Goal: Task Accomplishment & Management: Manage account settings

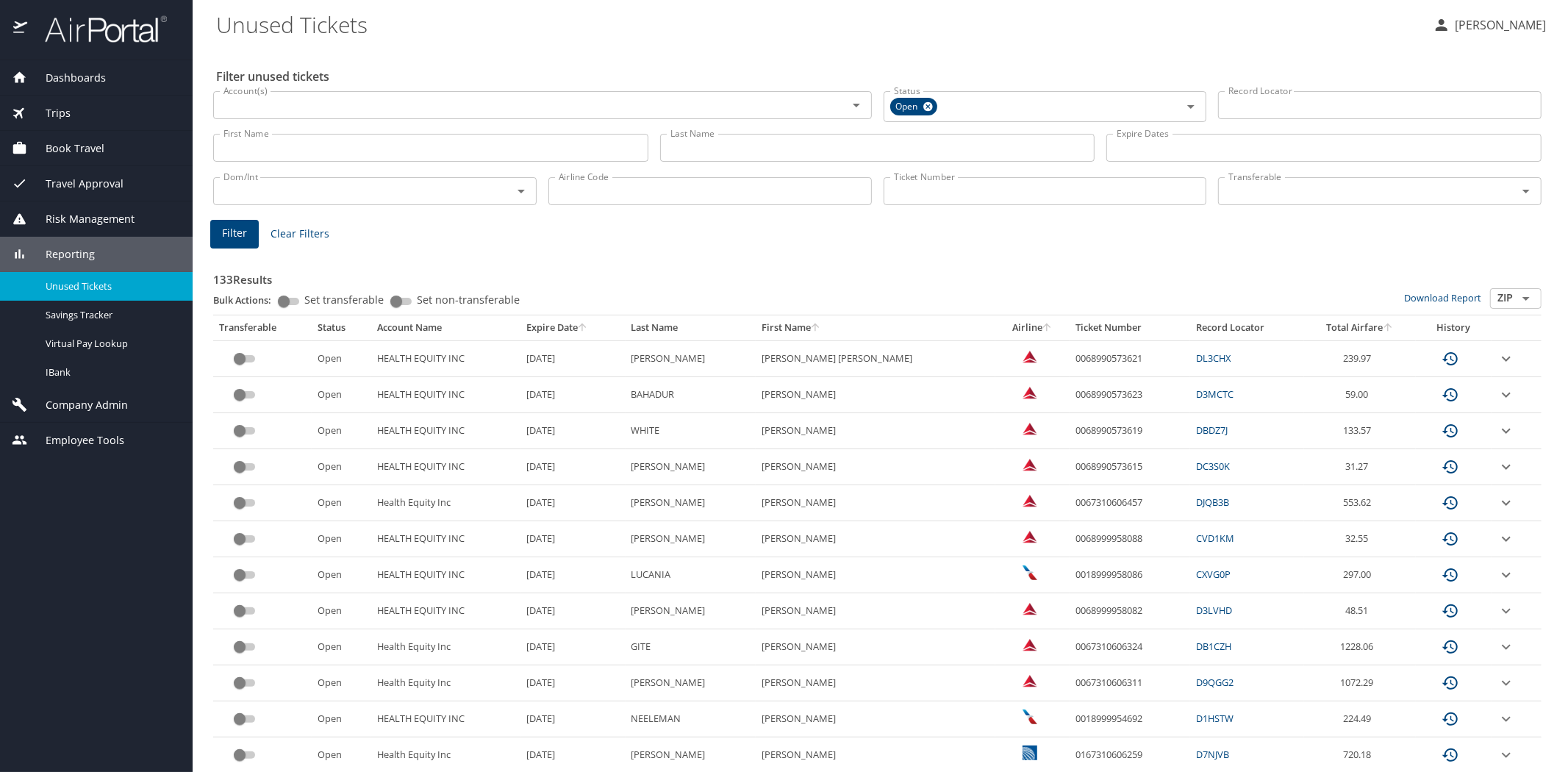
click at [69, 255] on span "Reporting" at bounding box center [62, 255] width 68 height 17
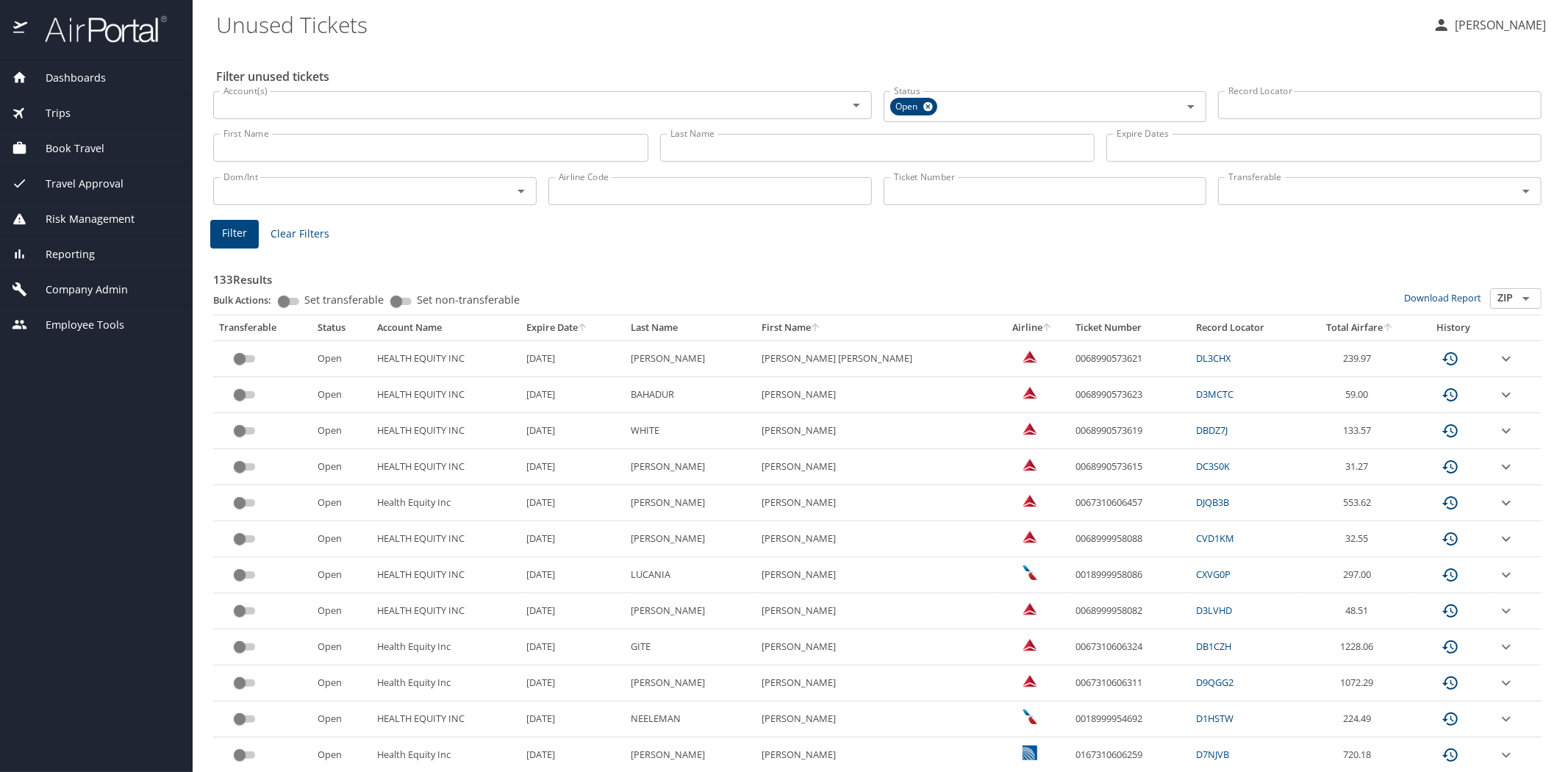
click at [83, 287] on span "Company Admin" at bounding box center [78, 290] width 101 height 17
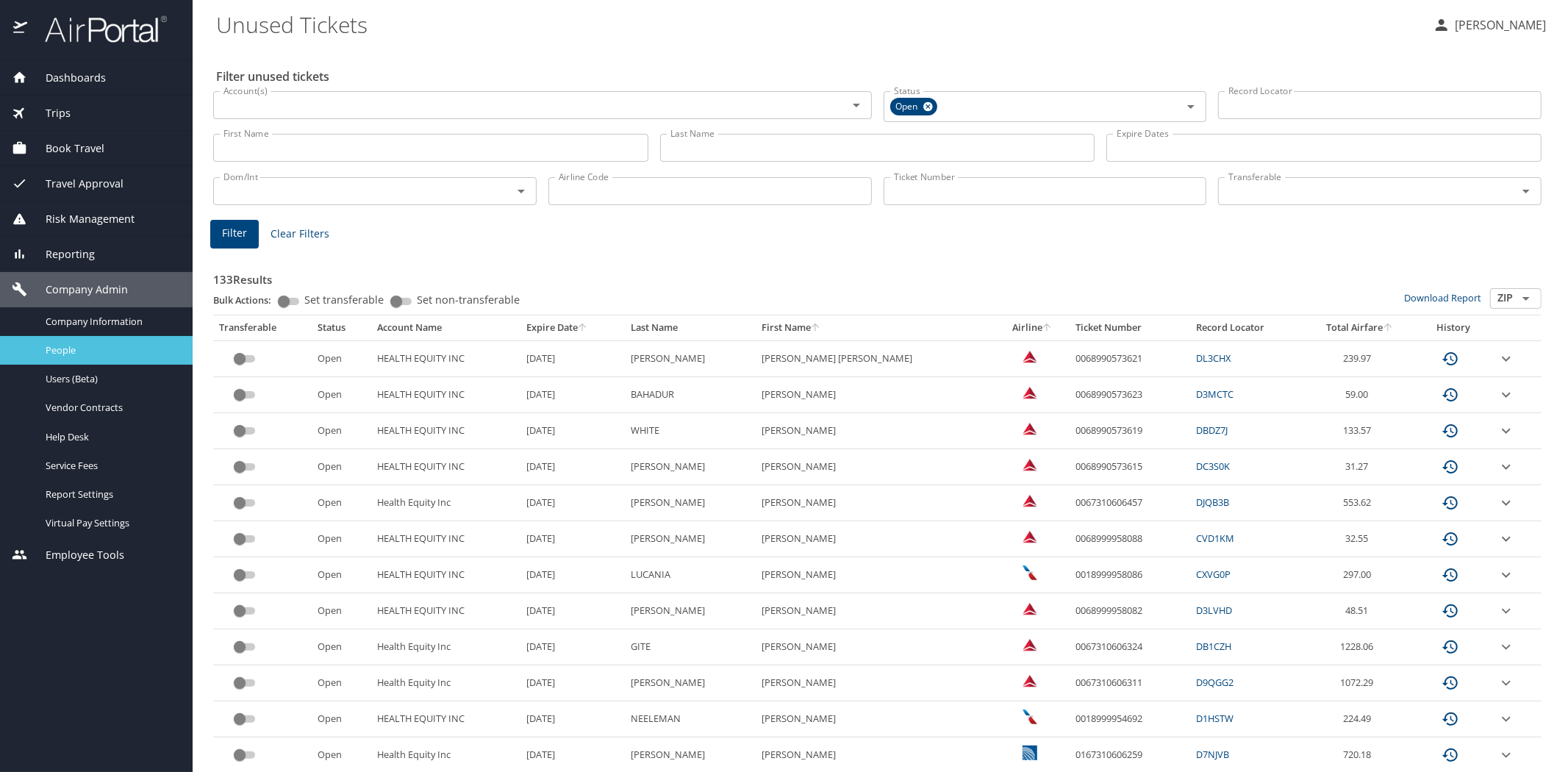
click at [63, 346] on span "People" at bounding box center [110, 350] width 130 height 14
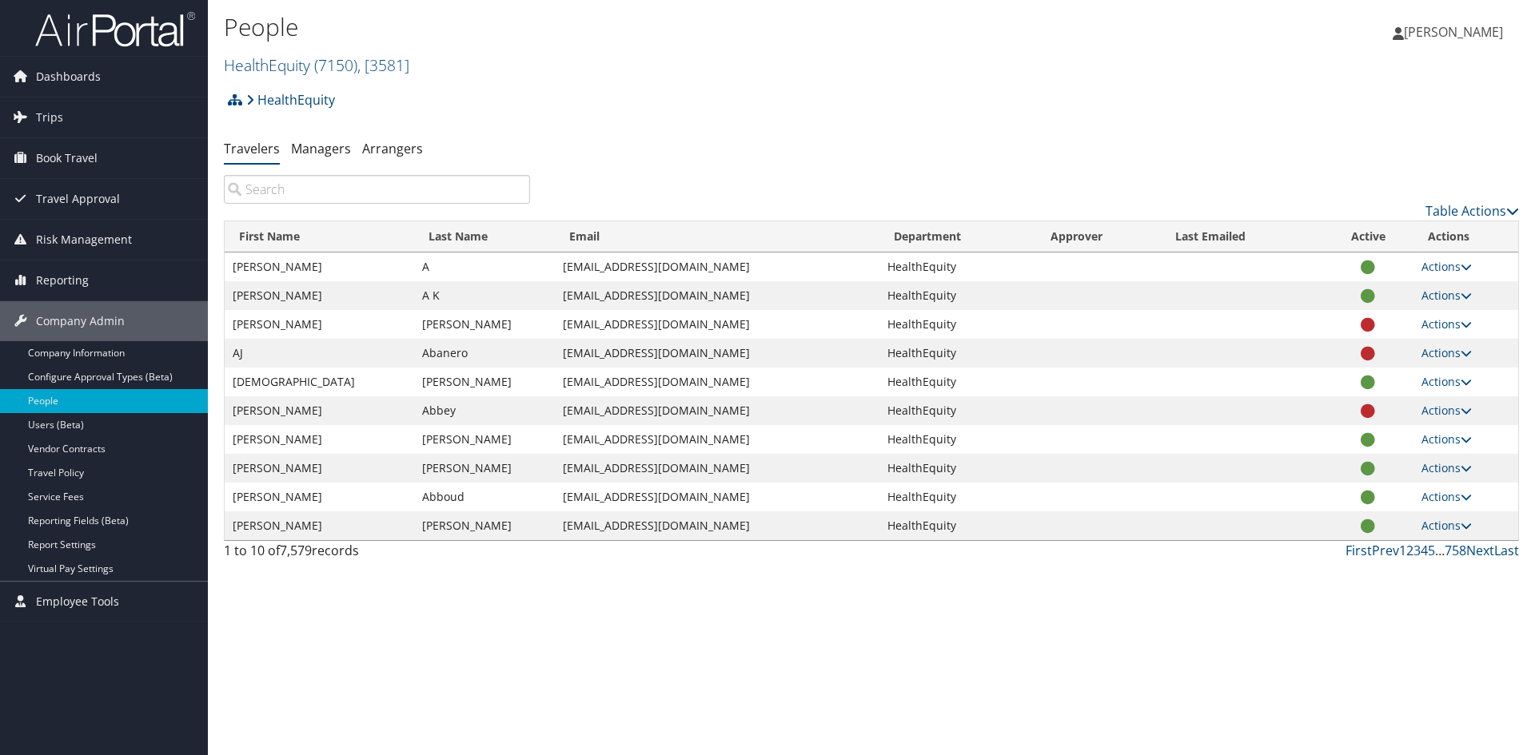
click at [258, 189] on input "search" at bounding box center [377, 189] width 306 height 29
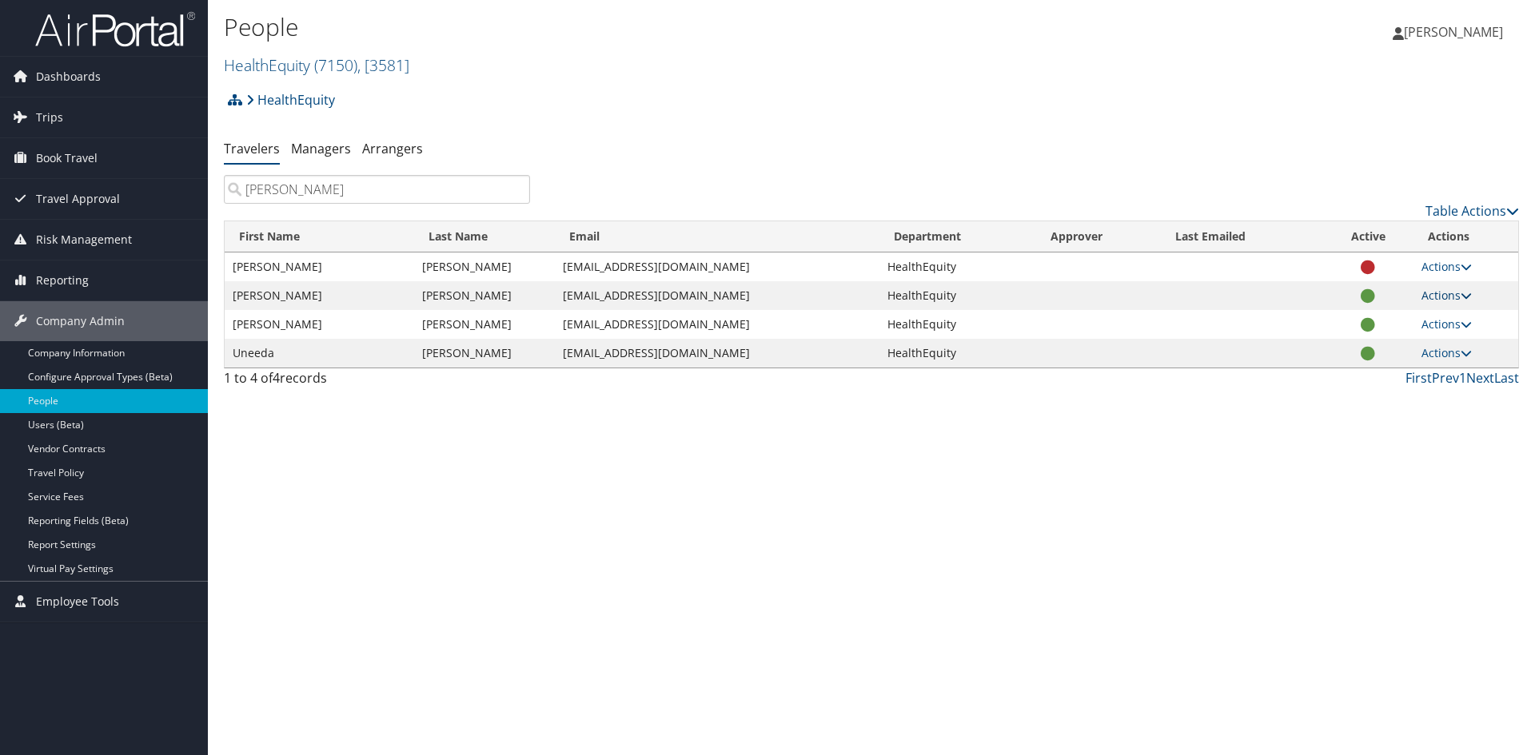
type input "meadows"
click at [1441, 295] on link "Actions" at bounding box center [1446, 295] width 50 height 15
click at [1376, 350] on link "View Profile" at bounding box center [1394, 346] width 147 height 27
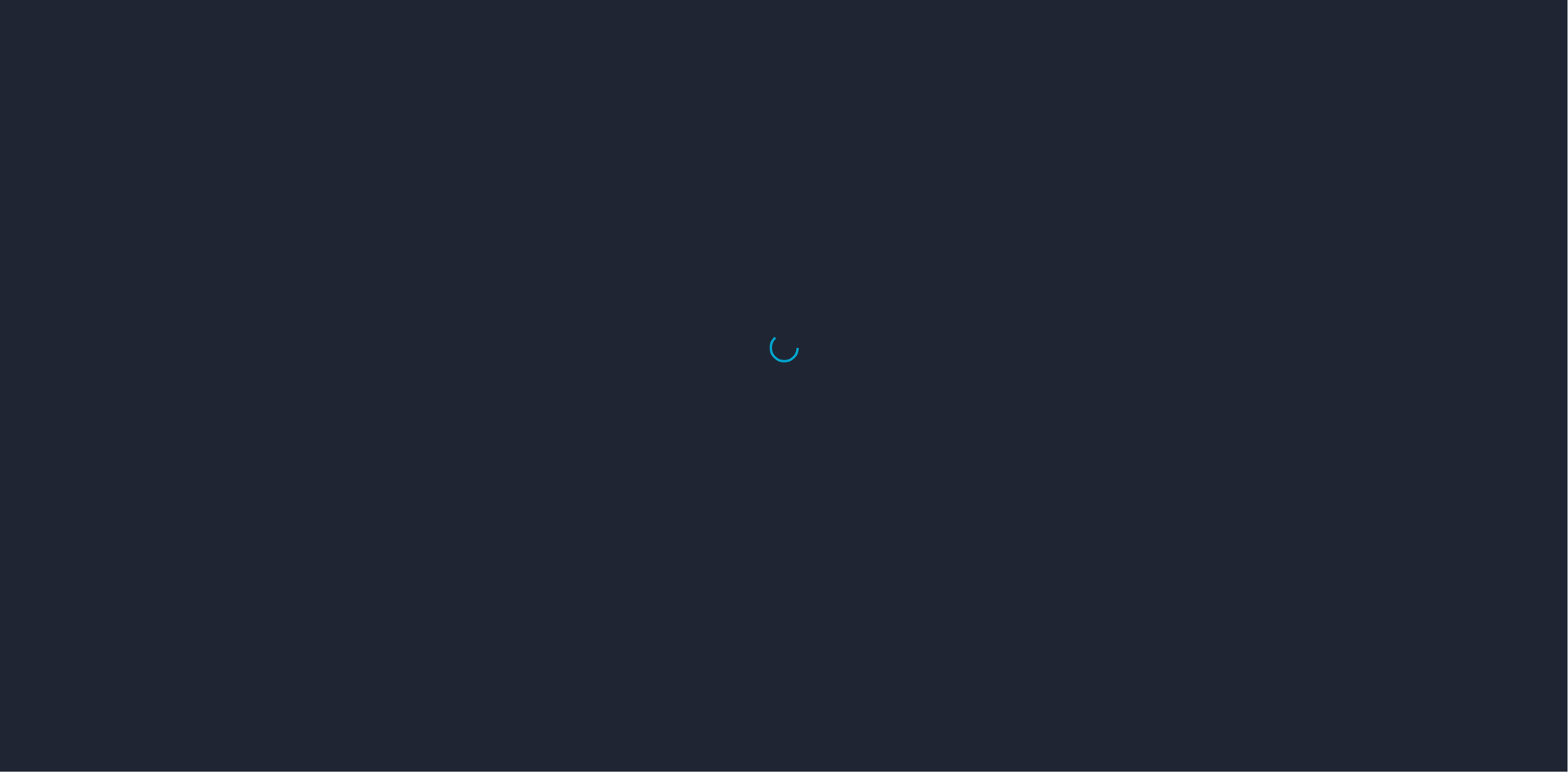
select select "US"
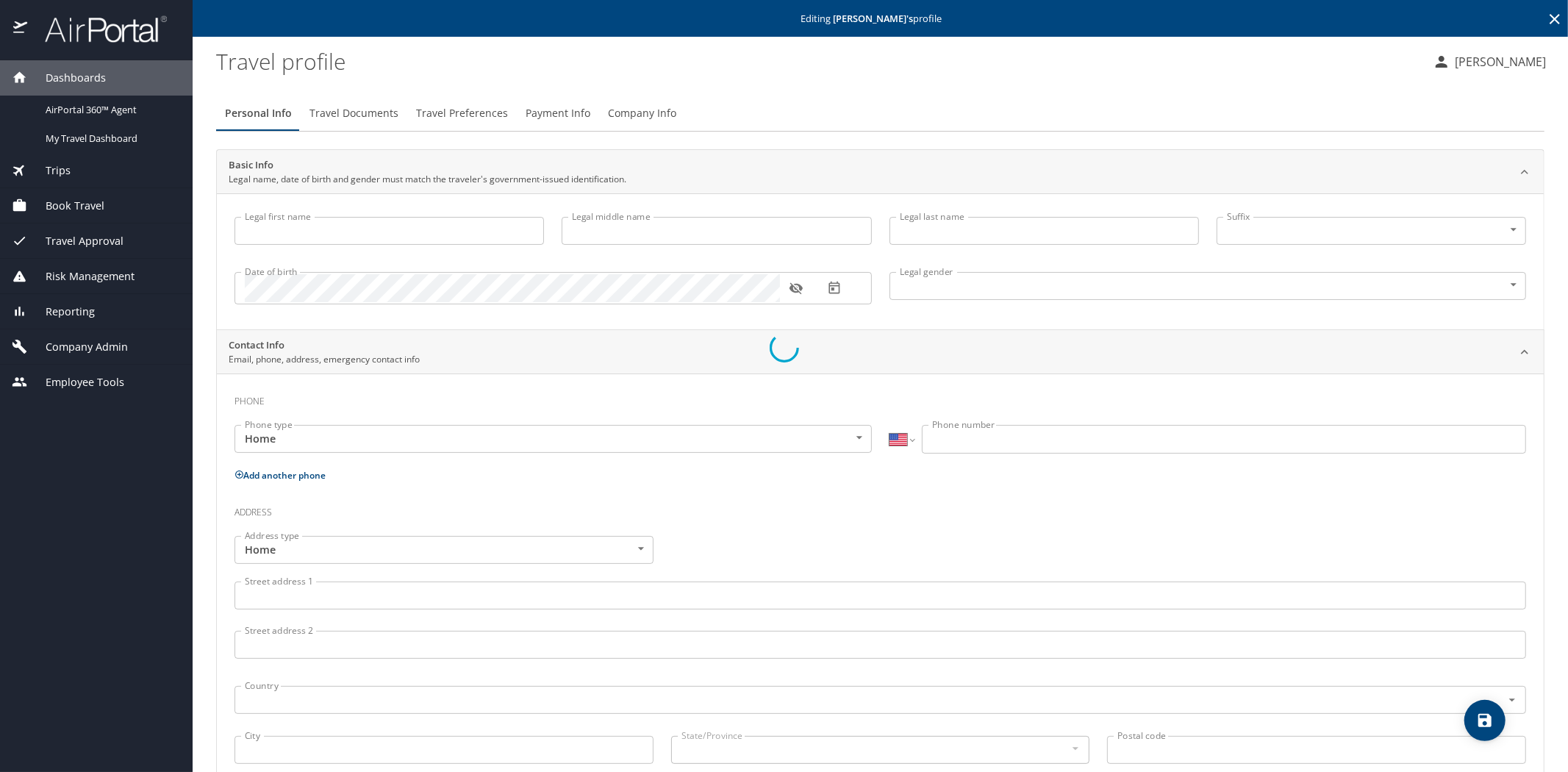
type input "Joshua"
type input "A"
type input "Meadows"
type input "Male"
select select "US"
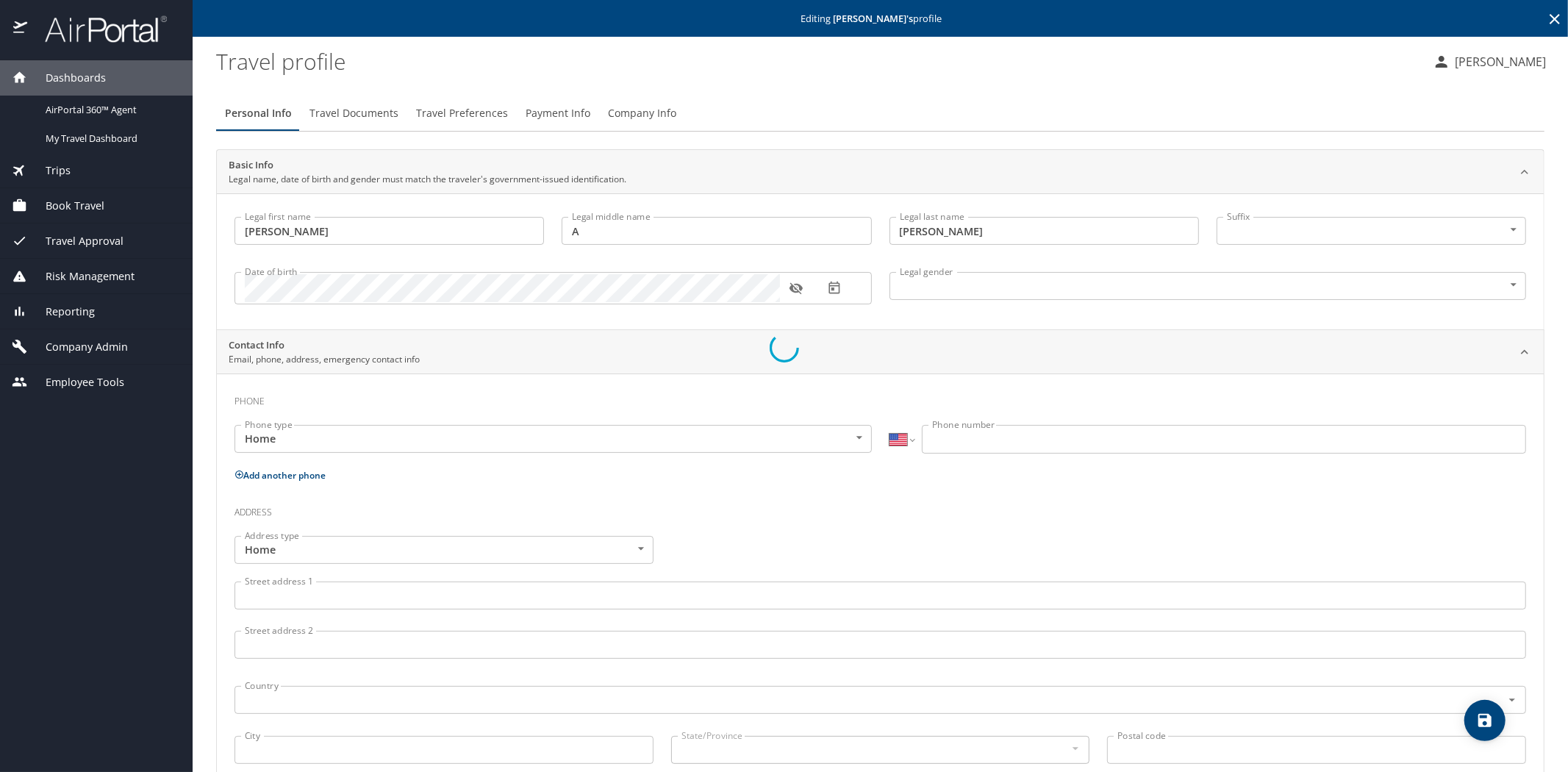
select select "US"
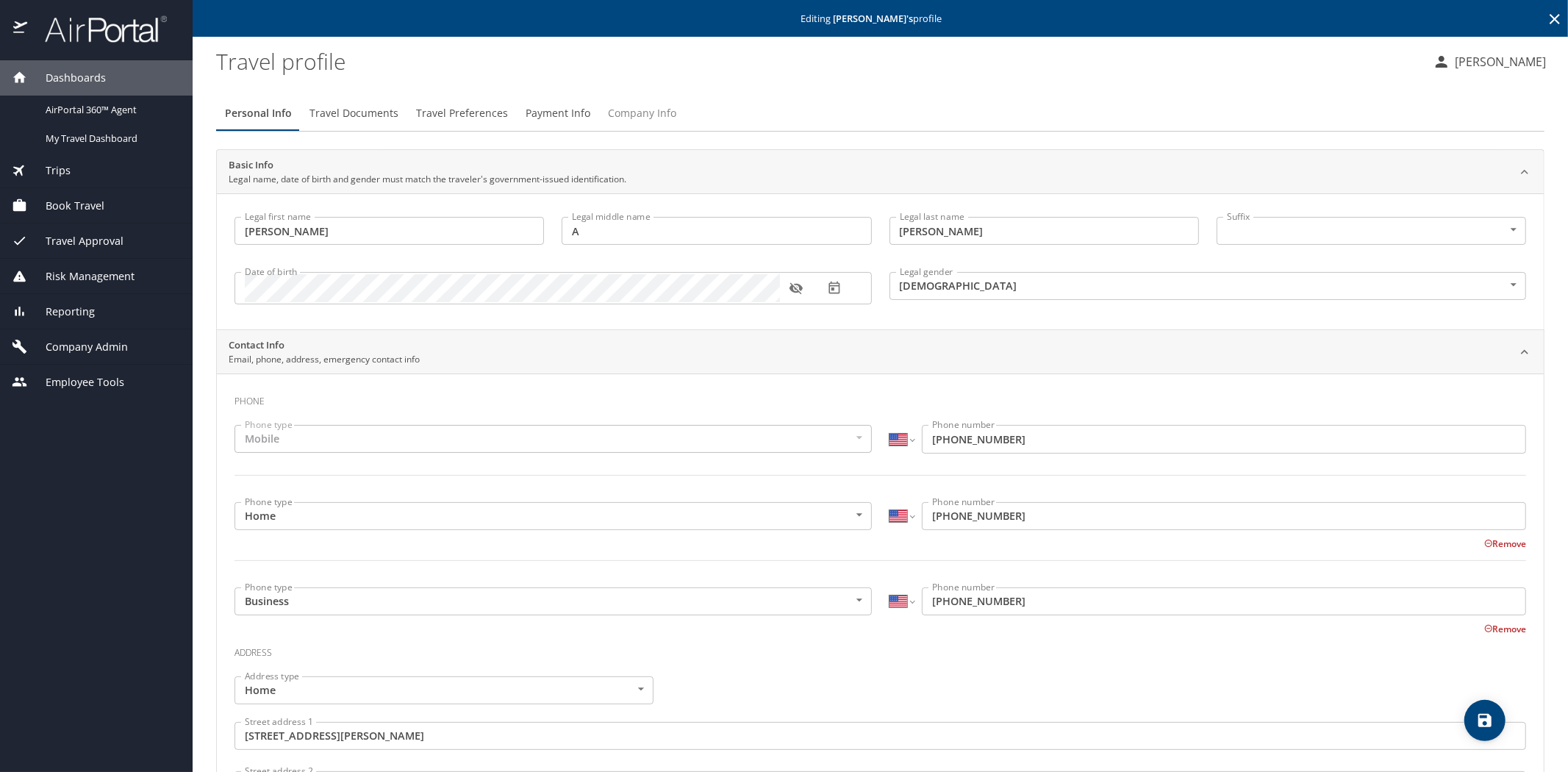
click at [626, 120] on span "Company Info" at bounding box center [642, 114] width 68 height 18
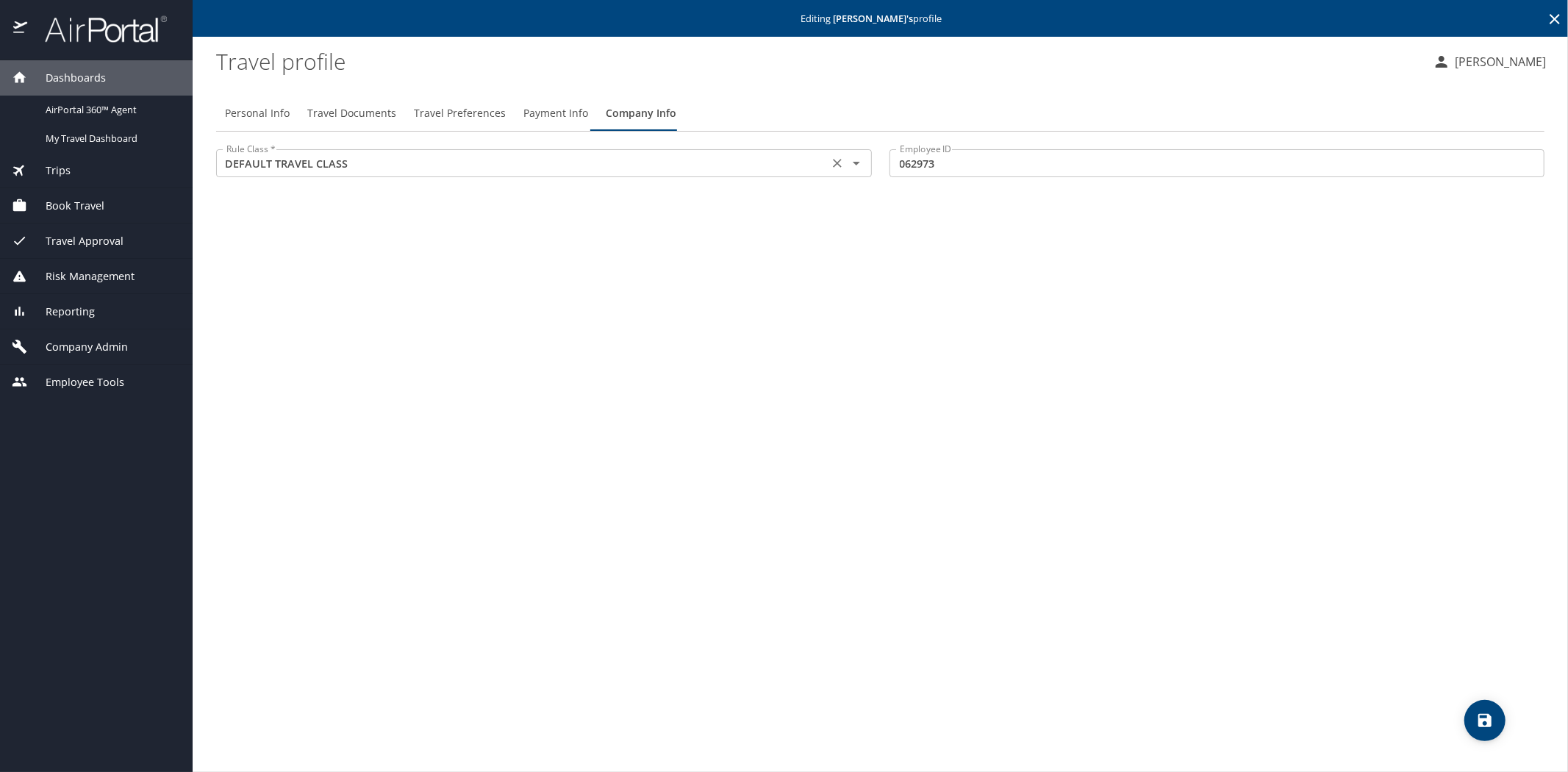
click at [856, 167] on icon "Open" at bounding box center [856, 163] width 17 height 17
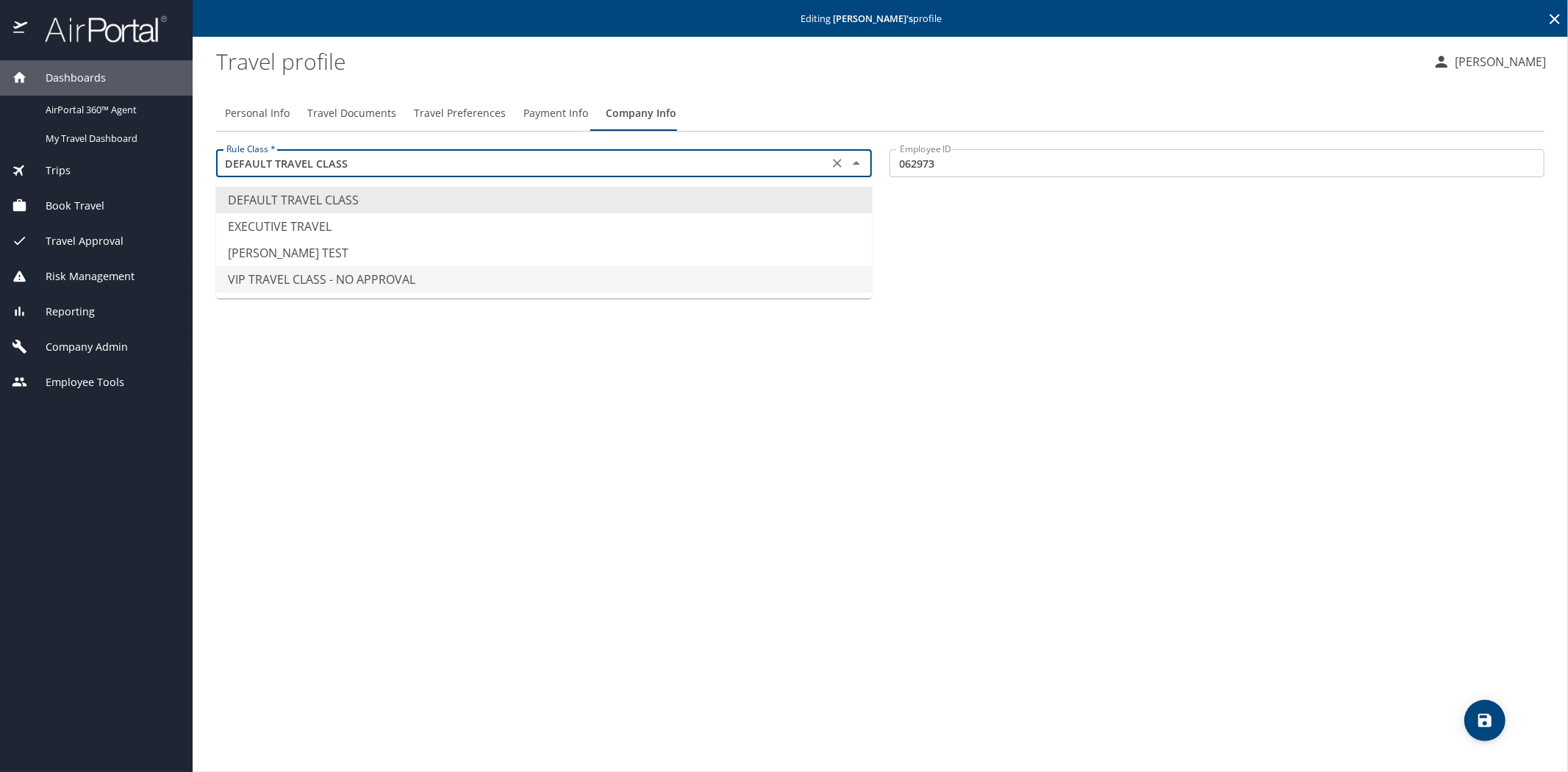
click at [321, 281] on li "VIP TRAVEL CLASS - NO APPROVAL" at bounding box center [544, 279] width 656 height 27
type input "VIP TRAVEL CLASS - NO APPROVAL"
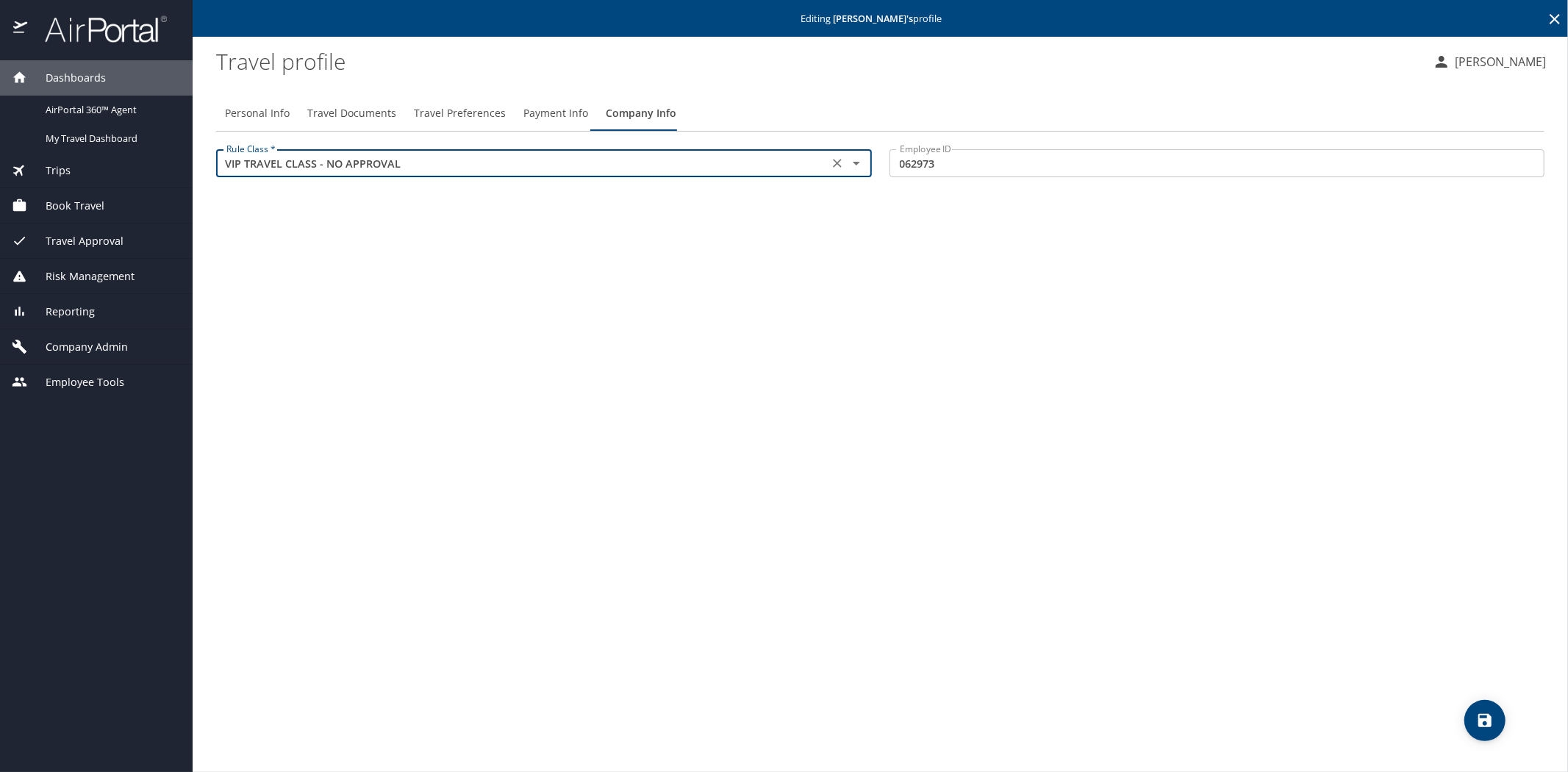
click at [1482, 724] on icon "save" at bounding box center [1484, 720] width 17 height 17
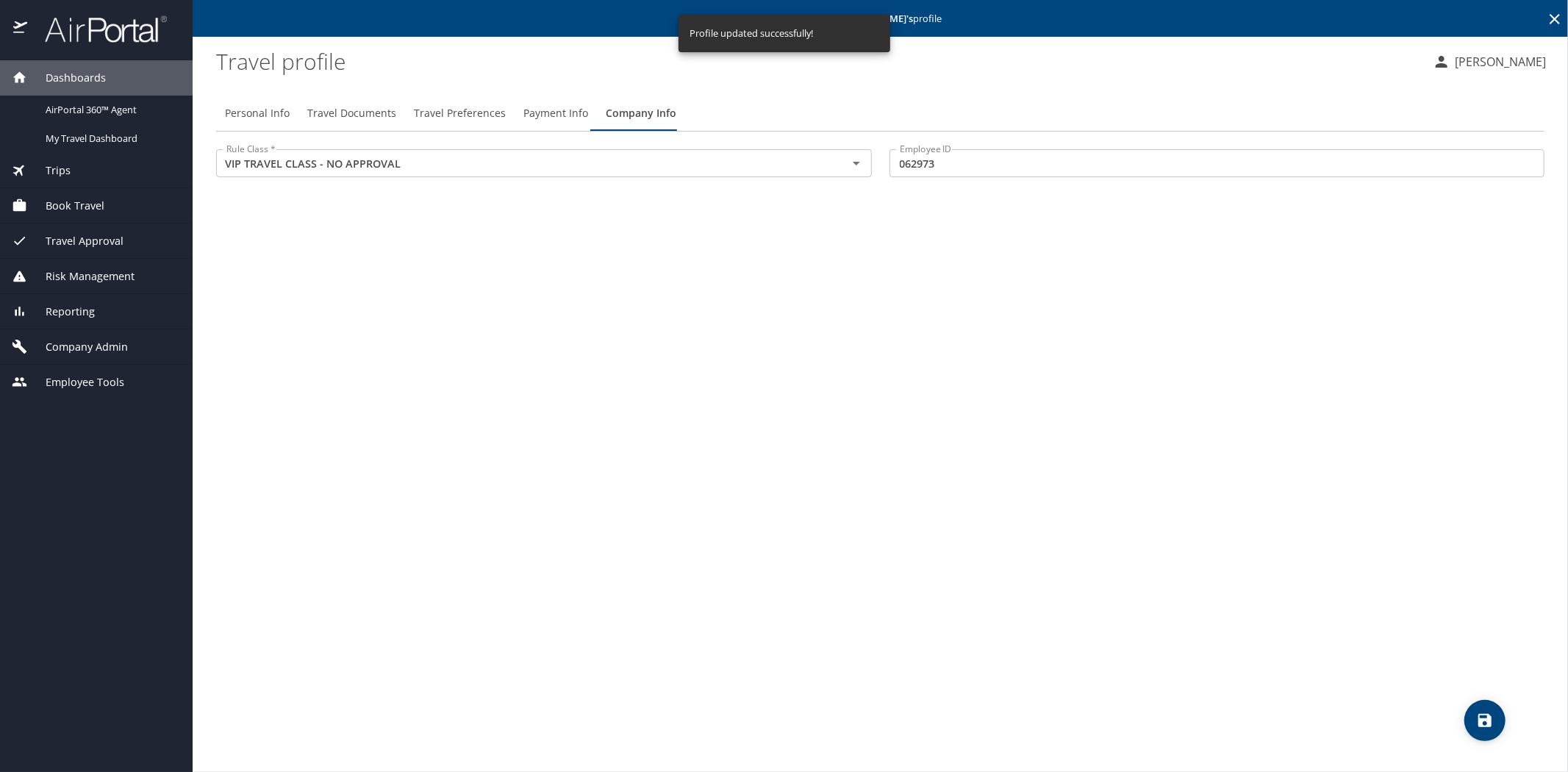
click at [1556, 17] on icon at bounding box center [1554, 18] width 10 height 10
